Goal: Task Accomplishment & Management: Complete application form

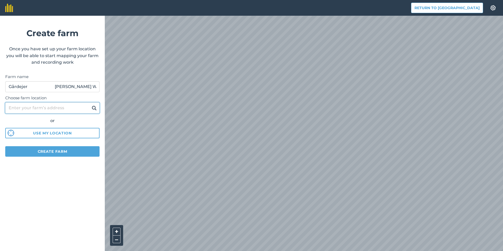
click at [53, 104] on input "Choose farm location" at bounding box center [52, 107] width 94 height 11
paste input "4078"
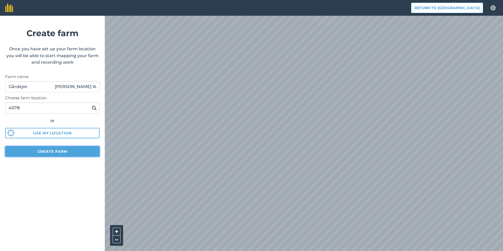
click at [42, 151] on button "Create farm" at bounding box center [52, 151] width 94 height 10
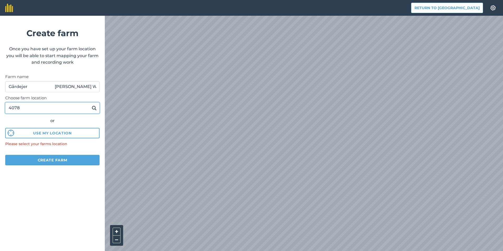
click at [59, 106] on input "4078" at bounding box center [52, 107] width 94 height 11
click at [90, 105] on button at bounding box center [94, 108] width 8 height 7
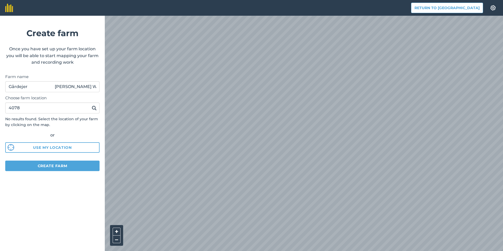
click at [93, 109] on img at bounding box center [94, 108] width 5 height 6
click at [16, 108] on input "4078" at bounding box center [52, 107] width 94 height 11
paste input "[STREET_ADDRESS]"
type input "[STREET_ADDRESS]"
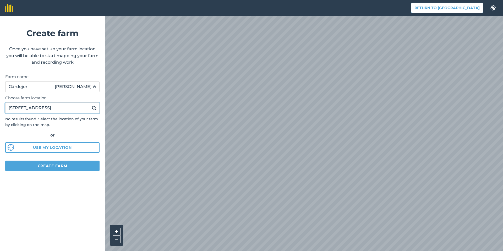
click at [90, 105] on button at bounding box center [94, 108] width 8 height 7
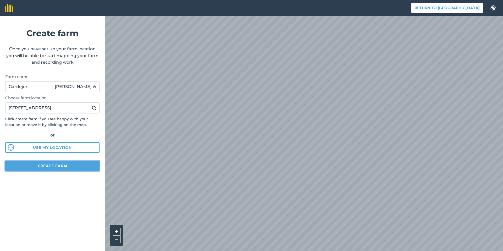
click at [34, 162] on button "Create farm" at bounding box center [52, 166] width 94 height 10
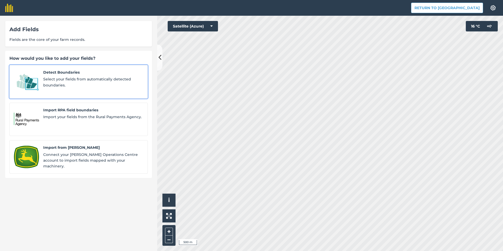
click at [120, 88] on link "Detect Boundaries Select your fields from automatically detected boundaries." at bounding box center [78, 82] width 138 height 34
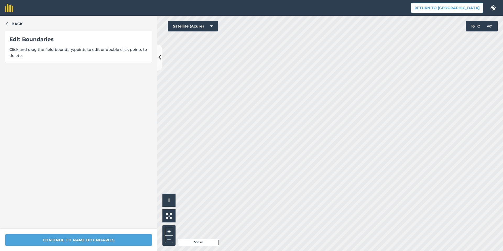
click at [96, 52] on span "Click and drag the field boundary/points to edit or double click points to dele…" at bounding box center [78, 53] width 138 height 12
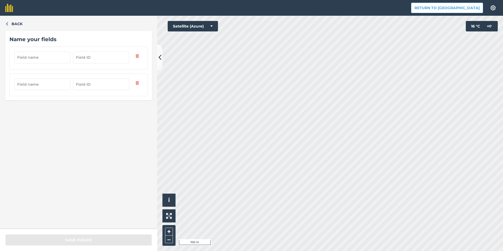
click at [18, 28] on div "Back Name your fields" at bounding box center [78, 122] width 157 height 213
click at [18, 26] on span "Back" at bounding box center [17, 24] width 11 height 6
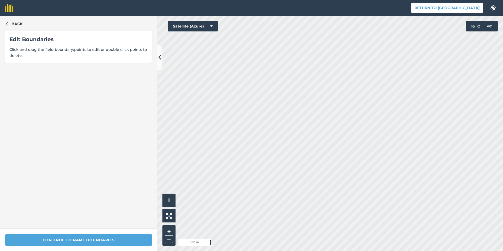
click at [52, 45] on div "Edit Boundaries Click and drag the field boundary/points to edit or double clic…" at bounding box center [78, 47] width 147 height 32
click at [121, 56] on span "Click and drag the field boundary/points to edit or double click points to dele…" at bounding box center [78, 53] width 138 height 12
click at [12, 26] on span "Back" at bounding box center [17, 24] width 11 height 6
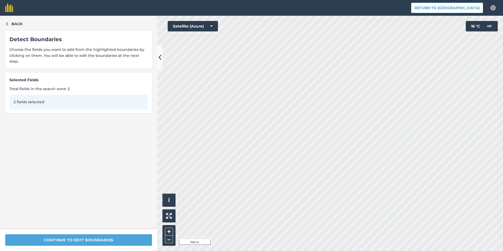
click at [42, 53] on span "Choose the fields you want to add from the highlighted boundaries by clicking o…" at bounding box center [78, 56] width 138 height 18
click at [64, 149] on div "Back Detect Boundaries Choose the fields you want to add from the highlighted b…" at bounding box center [78, 122] width 157 height 213
click at [69, 100] on div "2 fields selected" at bounding box center [78, 102] width 138 height 14
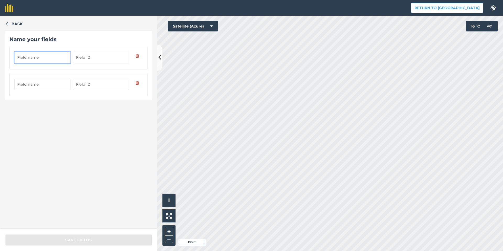
click at [56, 56] on input "text" at bounding box center [42, 58] width 56 height 12
paste input "20-1 [PERSON_NAME]."
type input "20-1 [PERSON_NAME]."
click at [42, 76] on div at bounding box center [78, 85] width 138 height 23
click at [41, 59] on input "20-1 [PERSON_NAME]." at bounding box center [42, 58] width 56 height 12
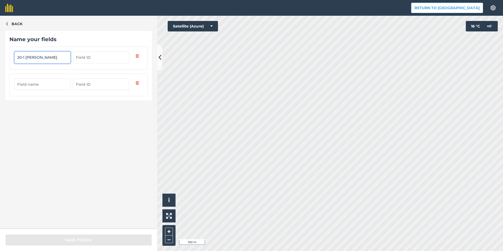
click at [41, 59] on input "20-1 [PERSON_NAME]." at bounding box center [42, 58] width 56 height 12
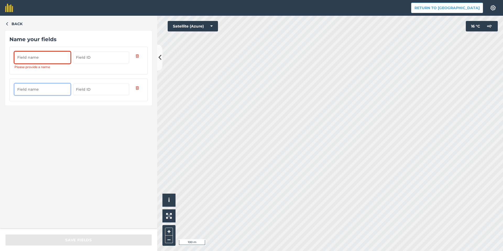
click at [27, 88] on input "text" at bounding box center [42, 90] width 56 height 12
paste input "20-1 [PERSON_NAME]."
type input "20-1 [PERSON_NAME]."
click at [53, 113] on div "Back Name your fields Please provide a name 20-1 [PERSON_NAME]." at bounding box center [78, 122] width 157 height 213
click at [47, 58] on input "text" at bounding box center [42, 58] width 56 height 12
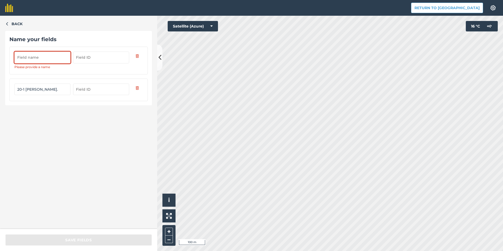
click at [56, 60] on input "text" at bounding box center [42, 58] width 56 height 12
click at [31, 88] on input "20-1 [PERSON_NAME]." at bounding box center [42, 90] width 56 height 12
click at [31, 59] on input "text" at bounding box center [42, 58] width 56 height 12
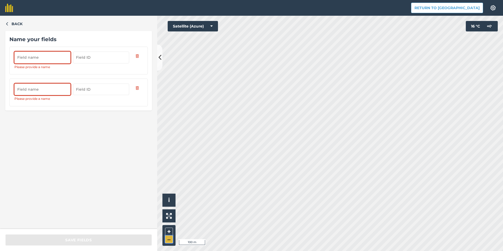
click at [169, 241] on button "–" at bounding box center [169, 239] width 8 height 8
click at [43, 57] on input "text" at bounding box center [42, 58] width 56 height 12
paste input "20-1 [PERSON_NAME]."
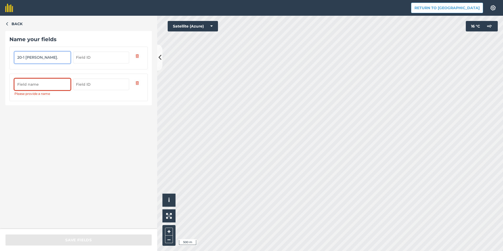
type input "20-1 [PERSON_NAME]."
click at [43, 82] on input "text" at bounding box center [42, 85] width 56 height 12
click at [41, 57] on input "20-1 [PERSON_NAME]." at bounding box center [42, 58] width 56 height 12
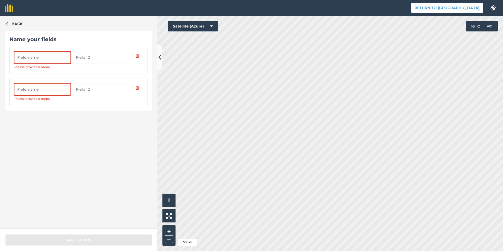
click at [51, 89] on input "text" at bounding box center [42, 90] width 56 height 12
paste input "20-1 [PERSON_NAME]."
type input "20-1 [PERSON_NAME]."
click at [45, 57] on input "text" at bounding box center [42, 58] width 56 height 12
click at [47, 61] on input "text" at bounding box center [42, 58] width 56 height 12
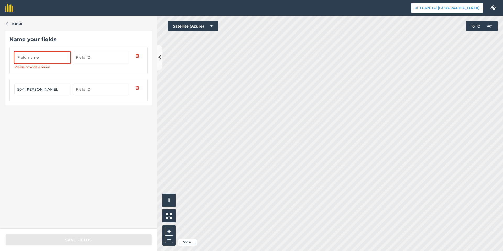
paste input "26-1 Bystævnegård"
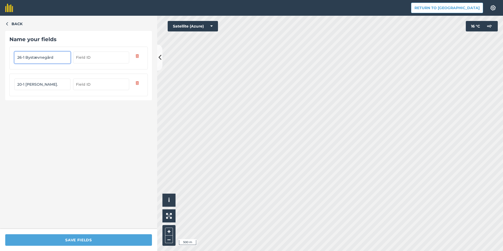
type input "26-1 Bystævnegård"
click at [53, 233] on div "Save fields" at bounding box center [78, 240] width 157 height 22
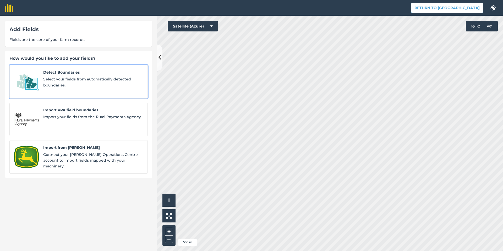
click at [107, 83] on span "Select your fields from automatically detected boundaries." at bounding box center [93, 82] width 100 height 12
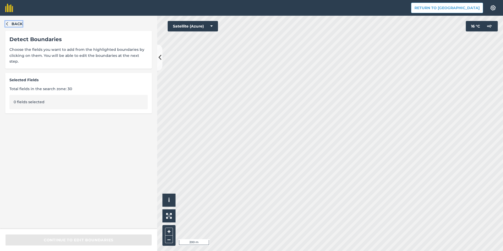
click at [15, 23] on span "Back" at bounding box center [17, 24] width 11 height 6
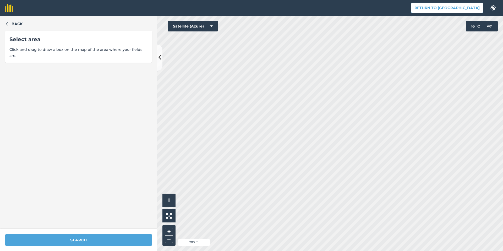
click at [54, 43] on div "Select area" at bounding box center [78, 39] width 138 height 8
click at [18, 24] on span "Back" at bounding box center [17, 24] width 11 height 6
click at [15, 25] on span "Back" at bounding box center [17, 24] width 11 height 6
